Goal: Check status: Check status

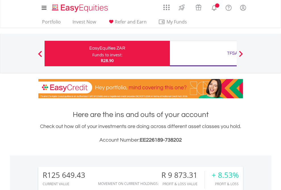
scroll to position [54, 89]
click at [92, 54] on div "Funds to invest:" at bounding box center [107, 55] width 30 height 6
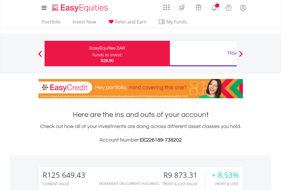
scroll to position [54, 89]
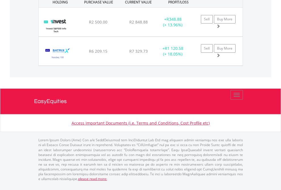
scroll to position [41, 0]
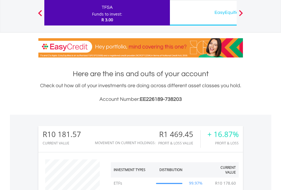
click at [203, 13] on div "EasyEquities USD" at bounding box center [232, 13] width 118 height 8
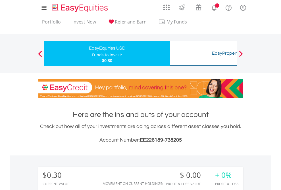
scroll to position [54, 89]
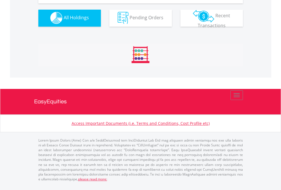
scroll to position [562, 0]
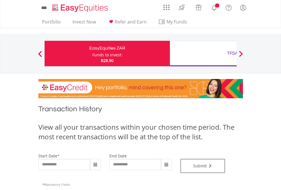
type input "**********"
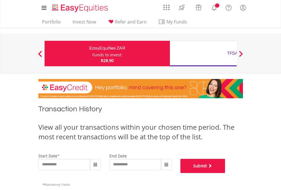
click at [225, 173] on button "Submit" at bounding box center [202, 166] width 45 height 14
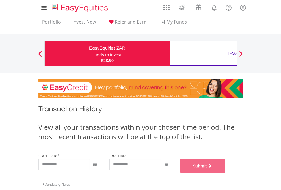
scroll to position [230, 0]
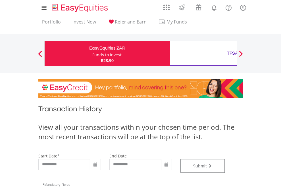
click at [203, 54] on div "TFSA" at bounding box center [232, 53] width 118 height 8
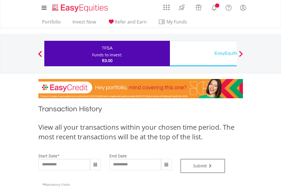
type input "**********"
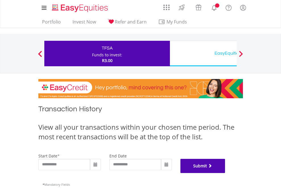
click at [225, 173] on button "Submit" at bounding box center [202, 166] width 45 height 14
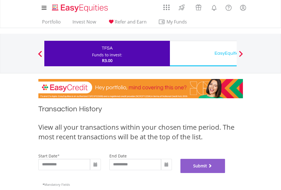
scroll to position [230, 0]
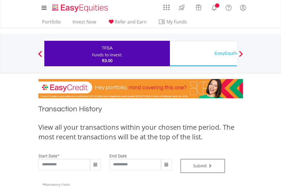
click at [203, 54] on div "EasyEquities USD" at bounding box center [232, 53] width 118 height 8
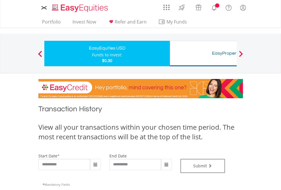
type input "**********"
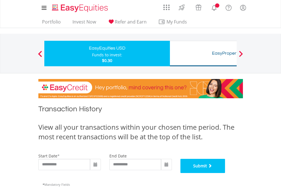
click at [225, 173] on button "Submit" at bounding box center [202, 166] width 45 height 14
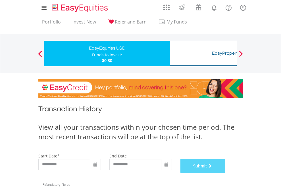
scroll to position [230, 0]
